Goal: Navigation & Orientation: Find specific page/section

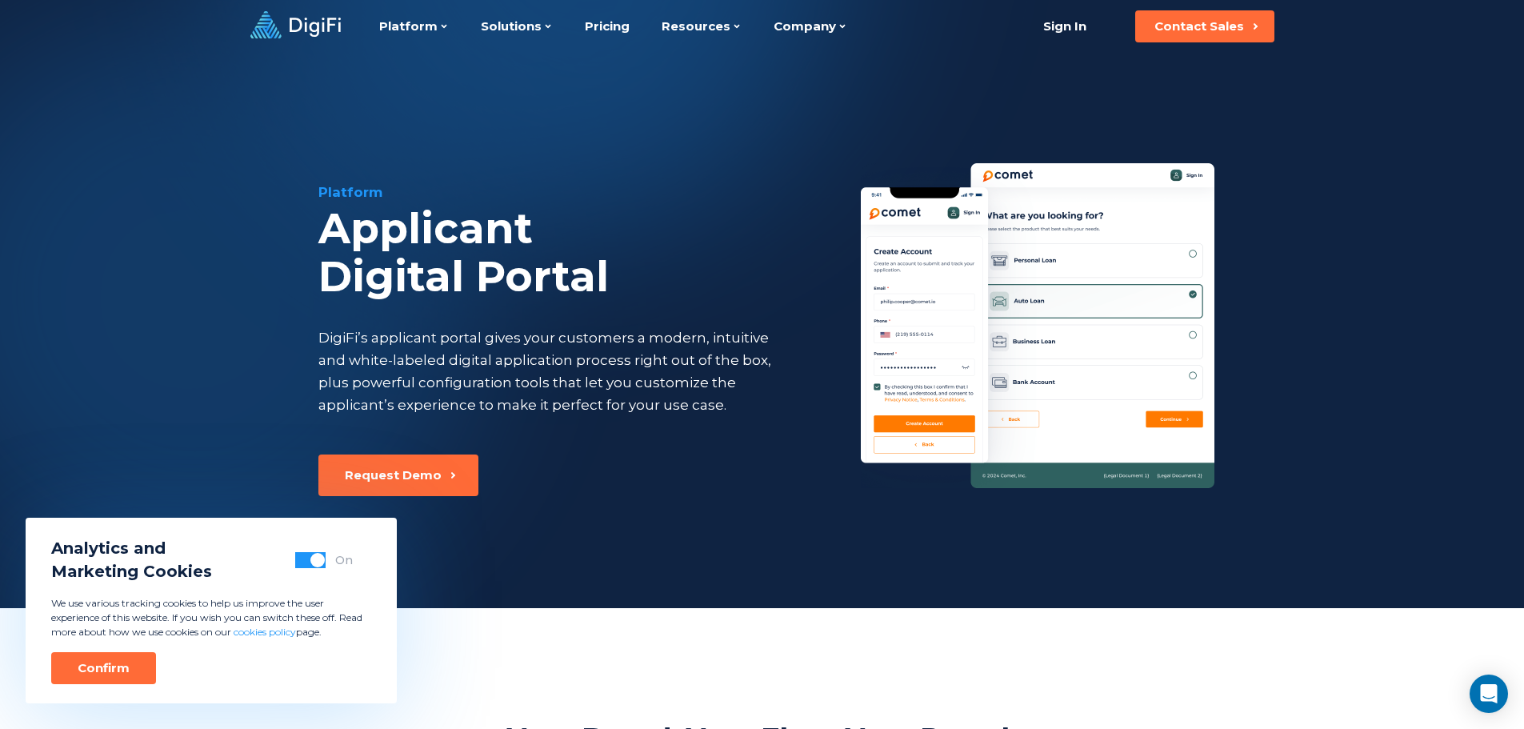
click at [305, 560] on button "button" at bounding box center [310, 560] width 30 height 16
click at [103, 663] on div "Confirm" at bounding box center [104, 668] width 52 height 16
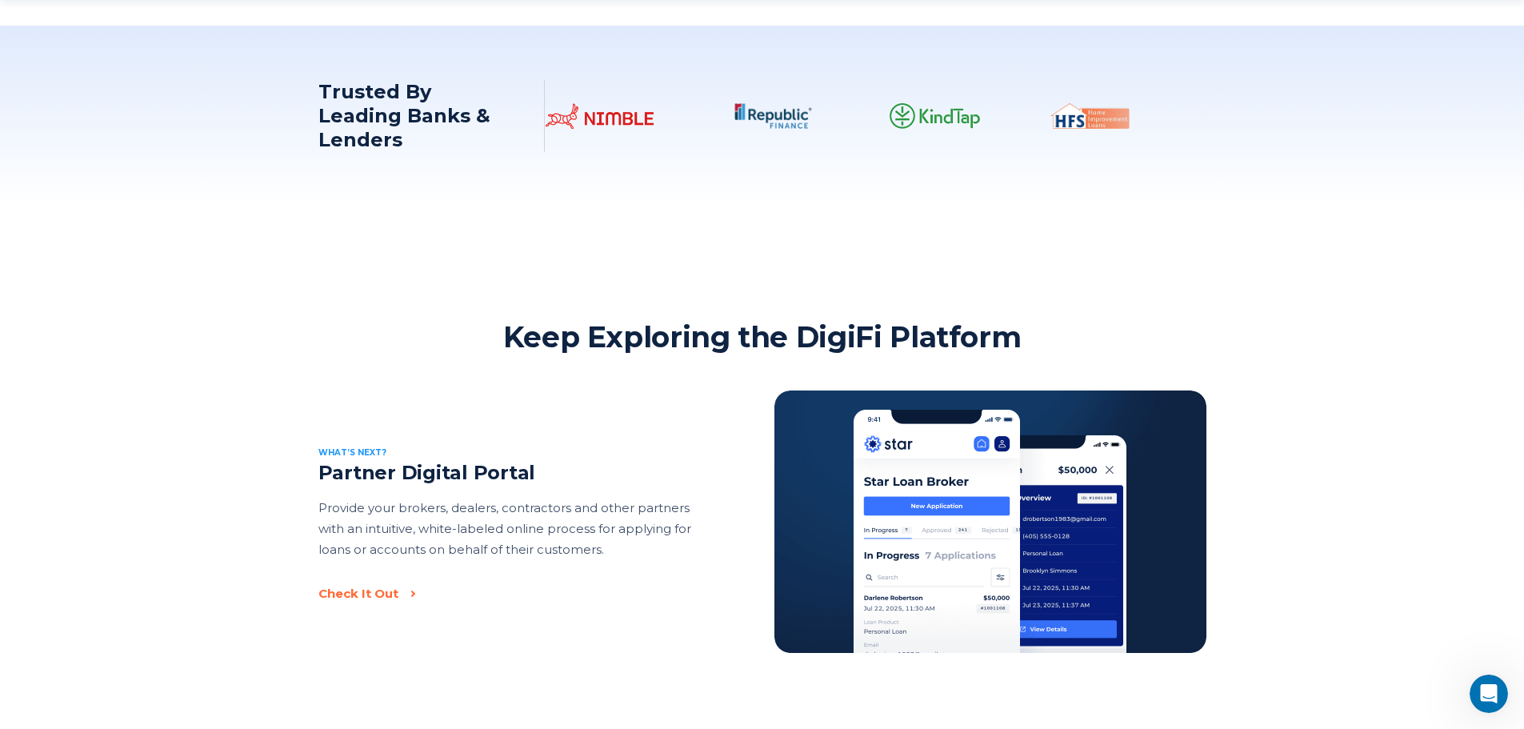
scroll to position [2080, 0]
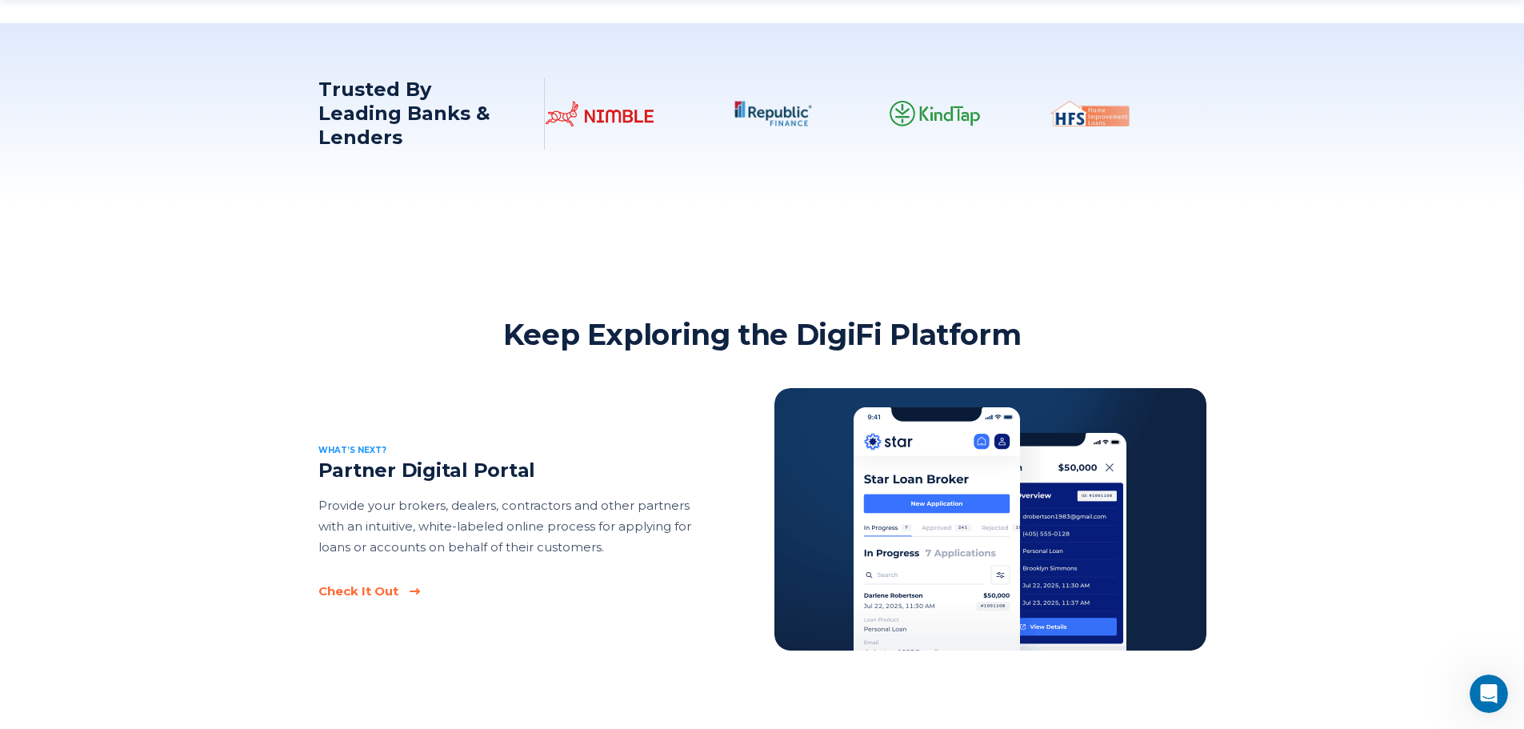
click at [379, 590] on div "Check It Out" at bounding box center [358, 591] width 80 height 16
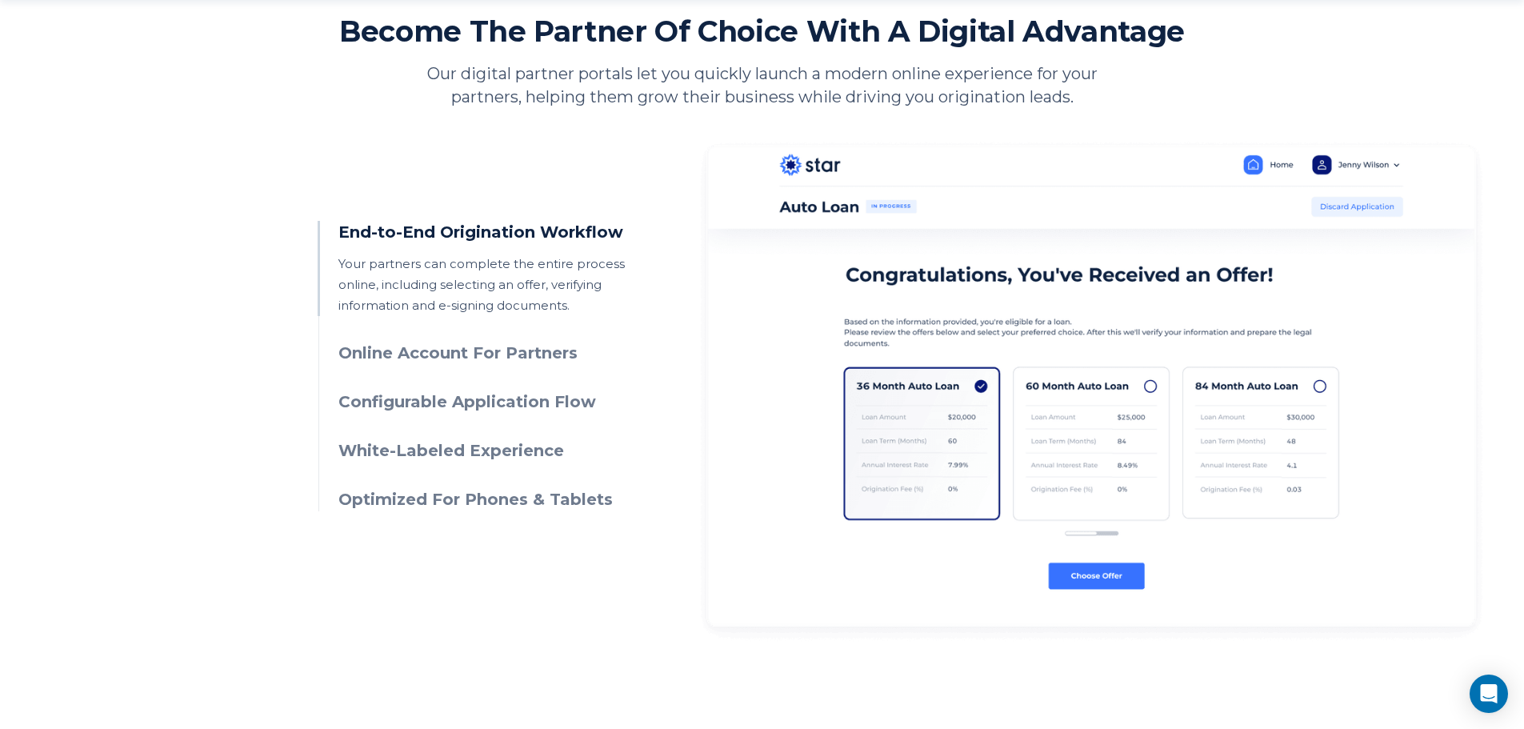
scroll to position [720, 0]
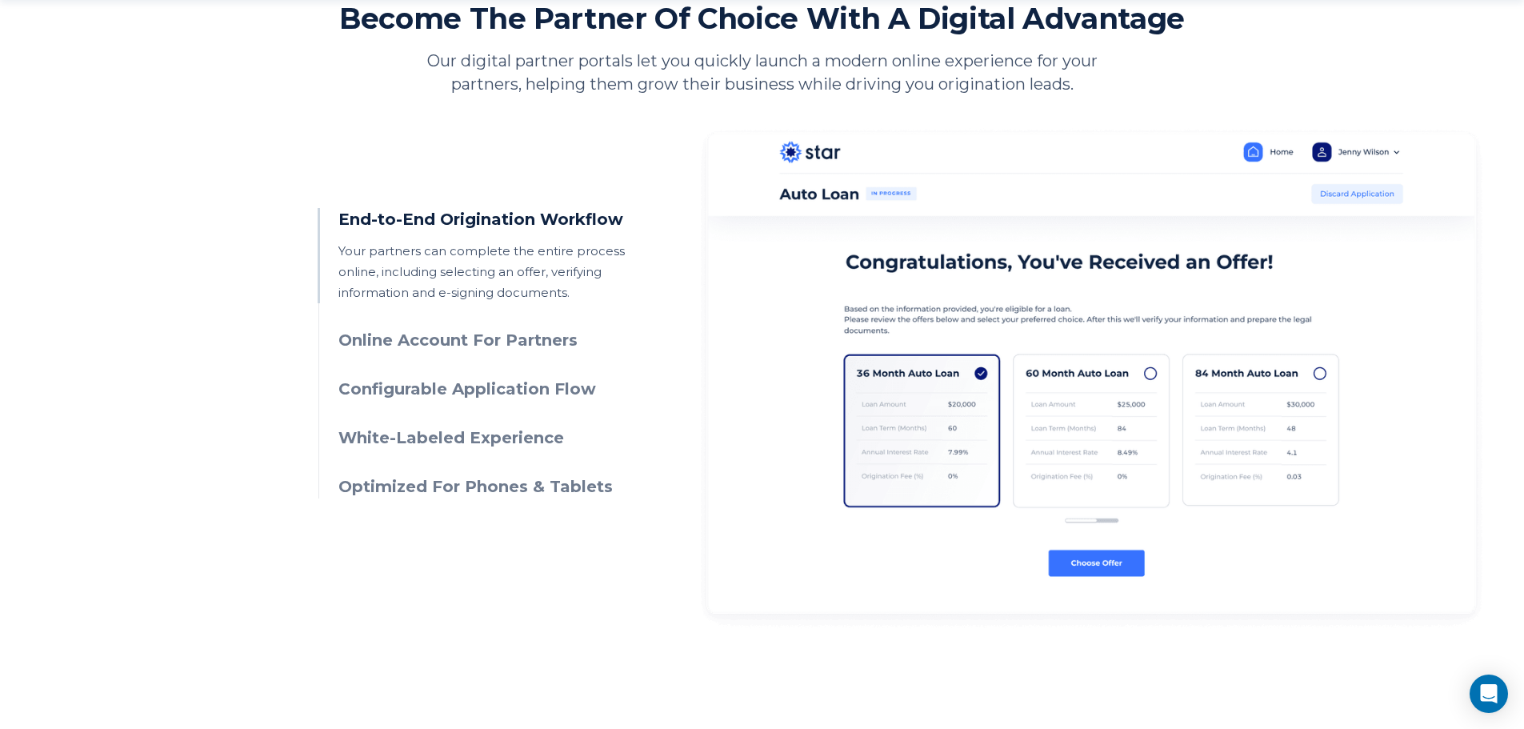
click at [470, 344] on h3 "Online Account For Partners" at bounding box center [483, 340] width 290 height 23
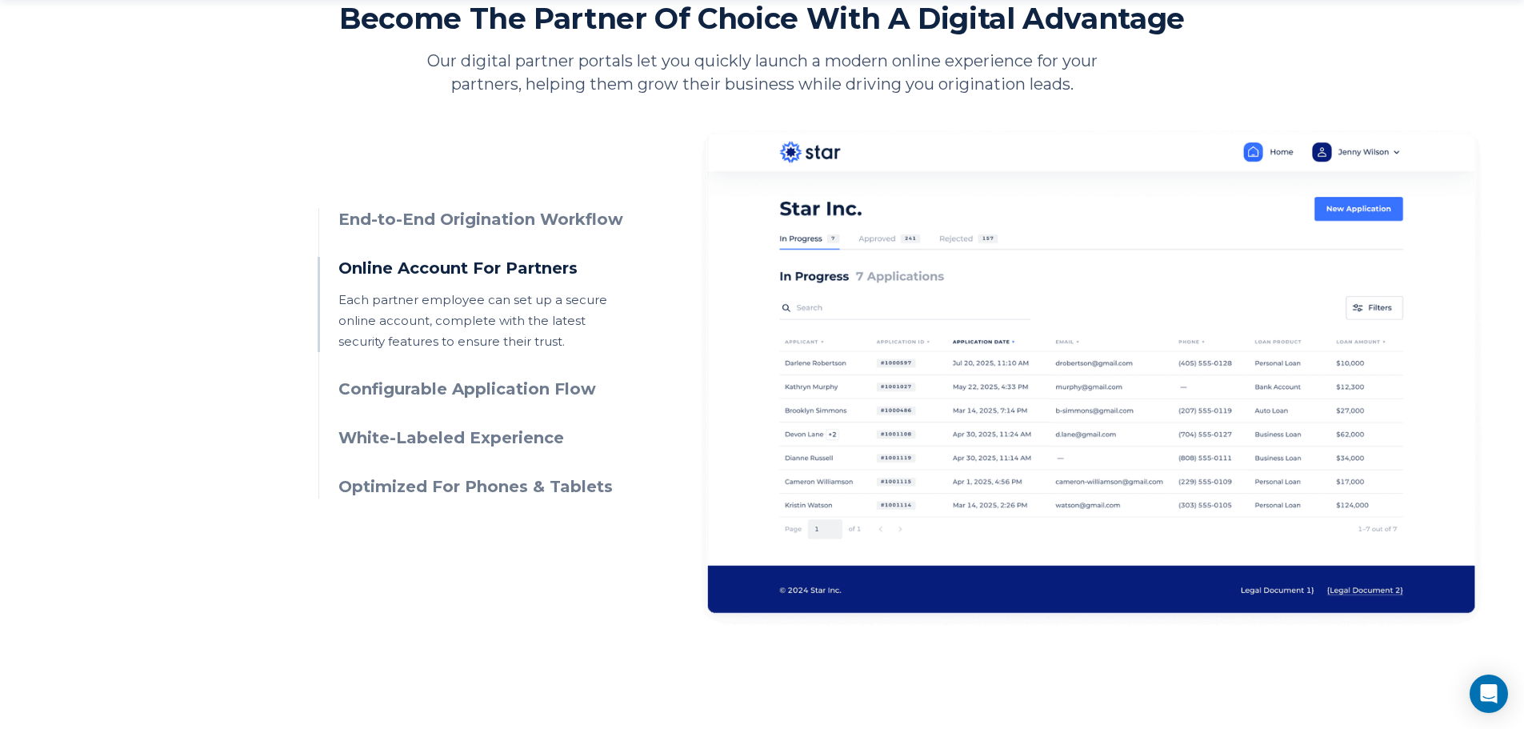
click at [1144, 238] on img at bounding box center [1092, 378] width 783 height 506
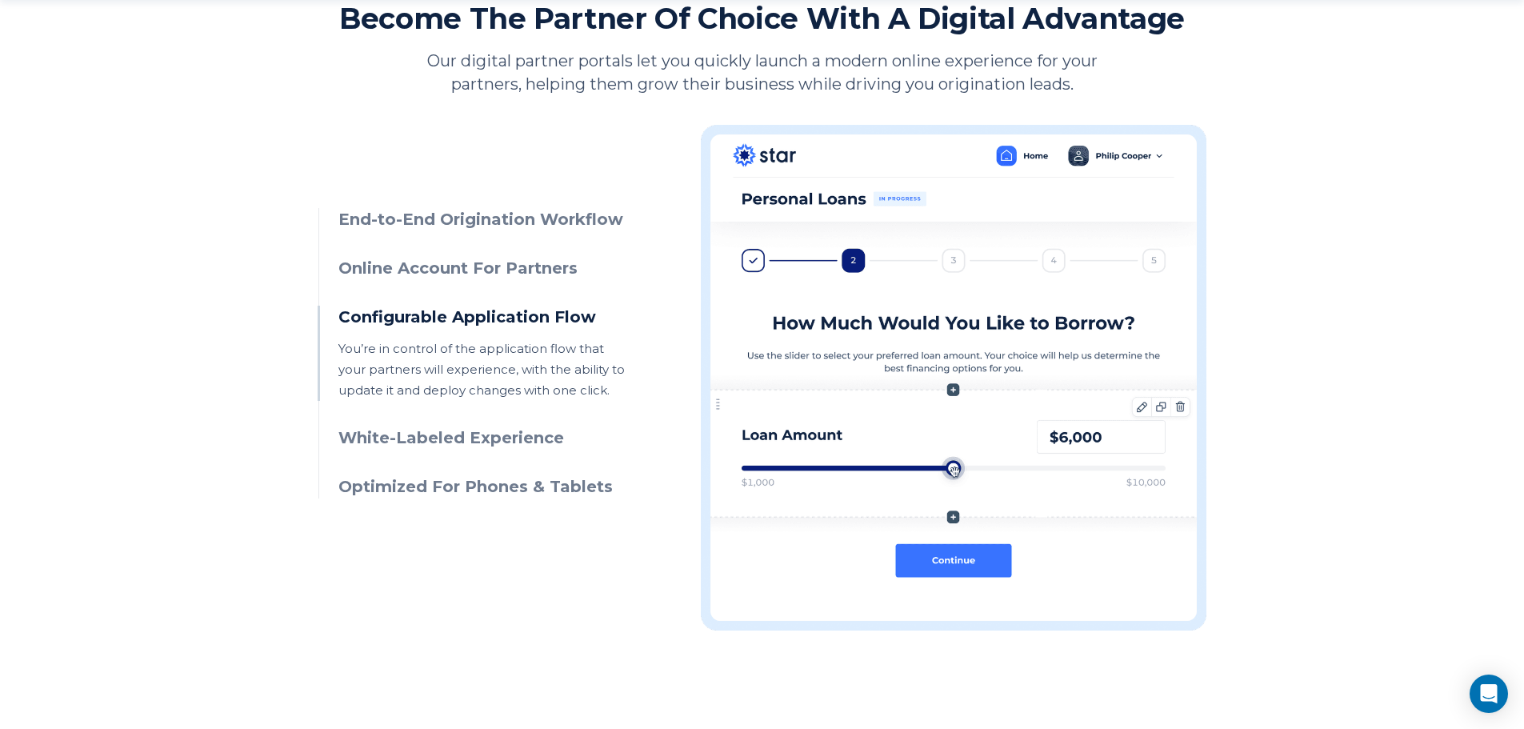
click at [518, 274] on h3 "Online Account For Partners" at bounding box center [483, 268] width 290 height 23
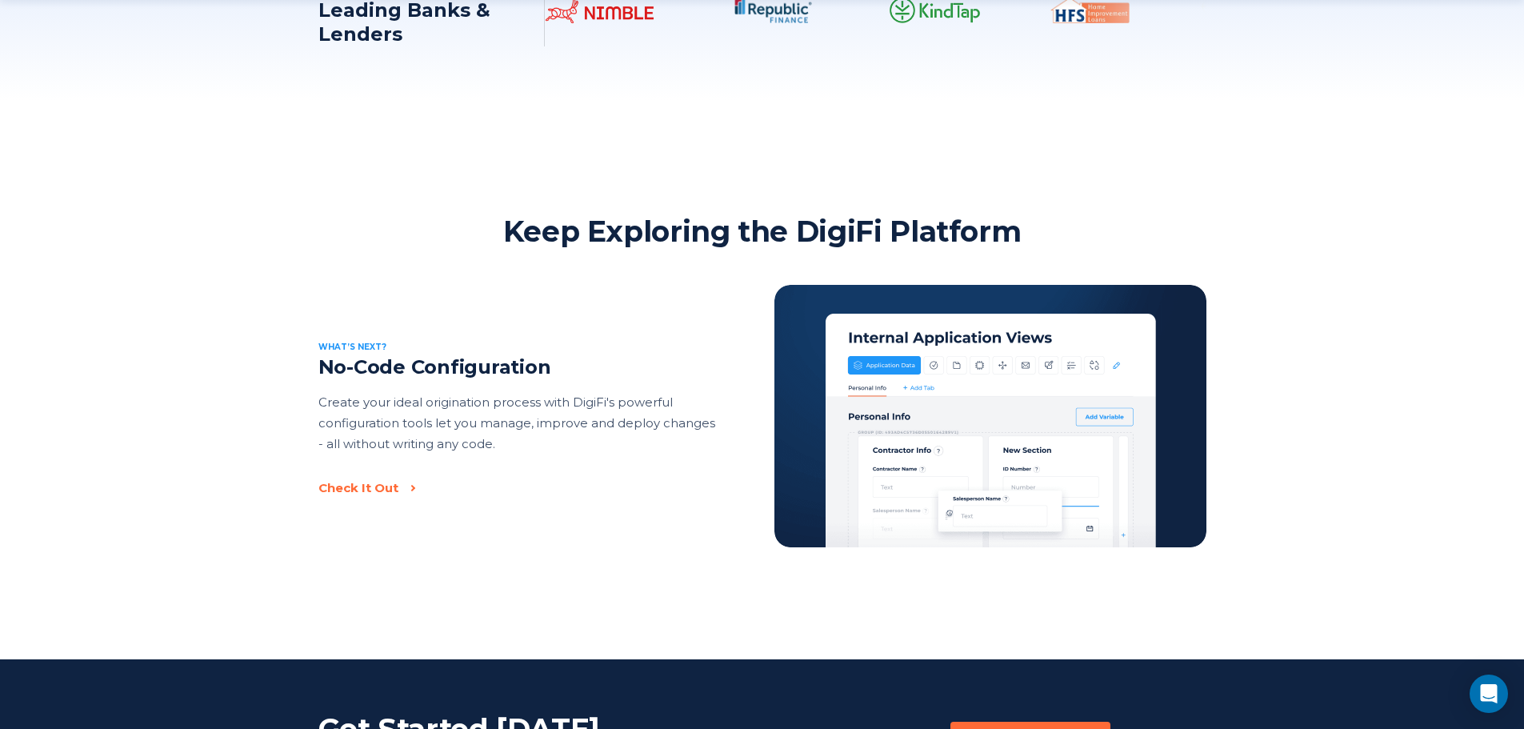
scroll to position [2240, 0]
